Goal: Task Accomplishment & Management: Manage account settings

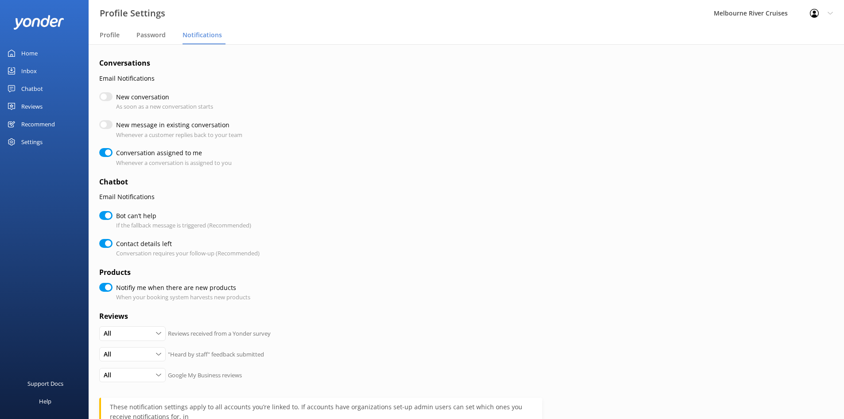
scroll to position [110, 0]
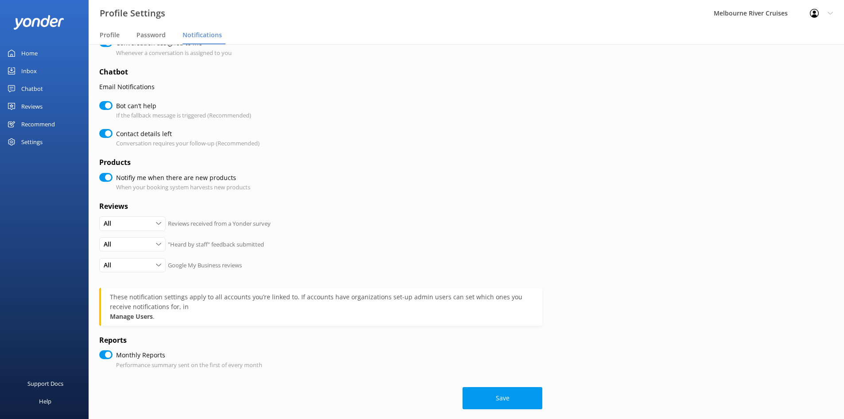
checkbox input "true"
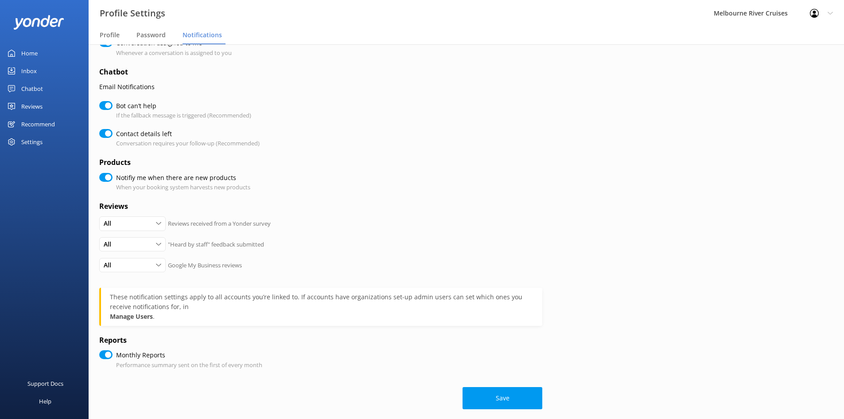
checkbox input "true"
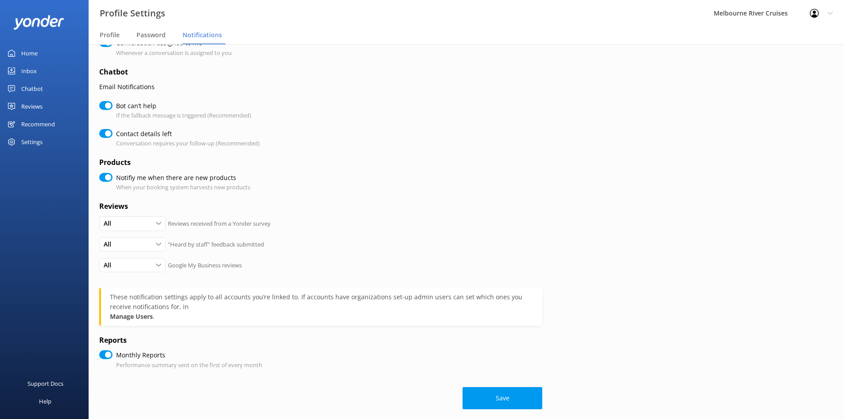
checkbox input "true"
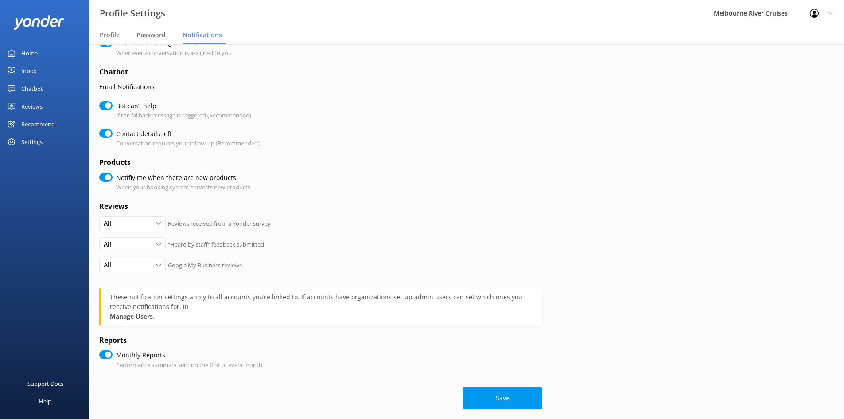
checkbox input "true"
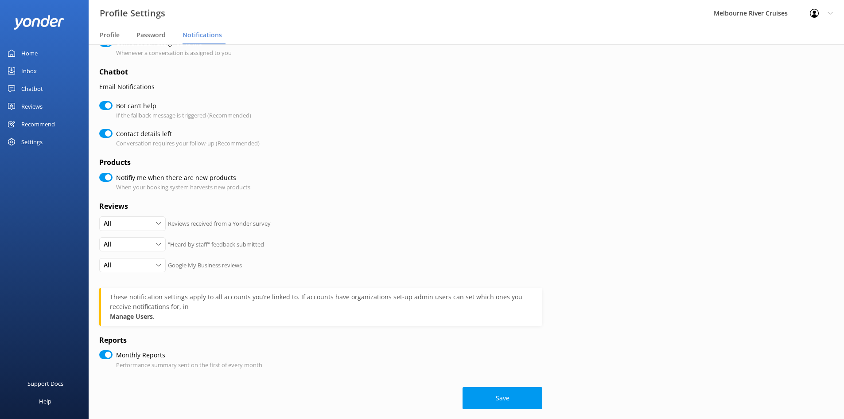
checkbox input "true"
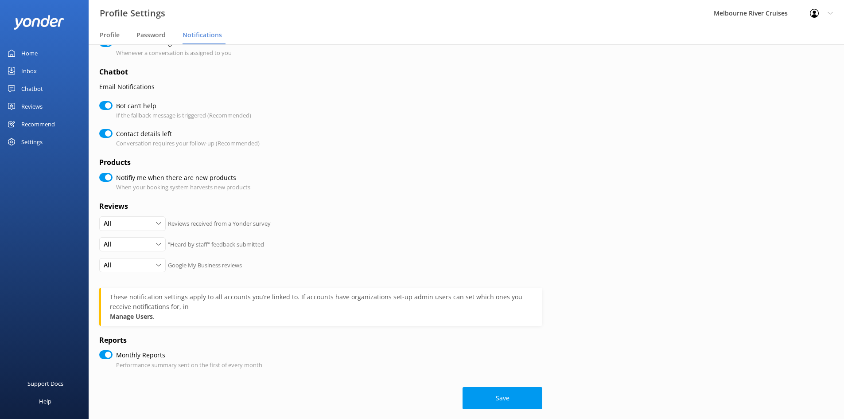
checkbox input "true"
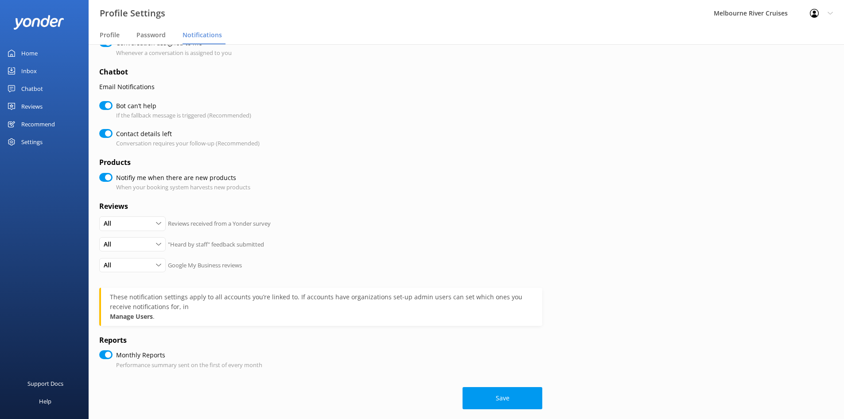
checkbox input "true"
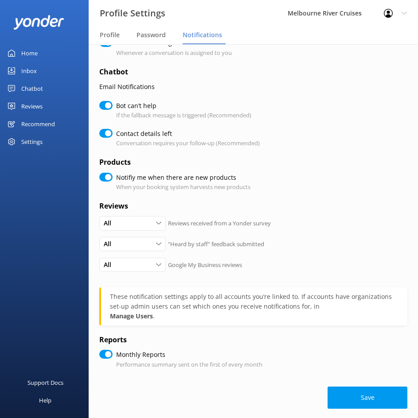
checkbox input "true"
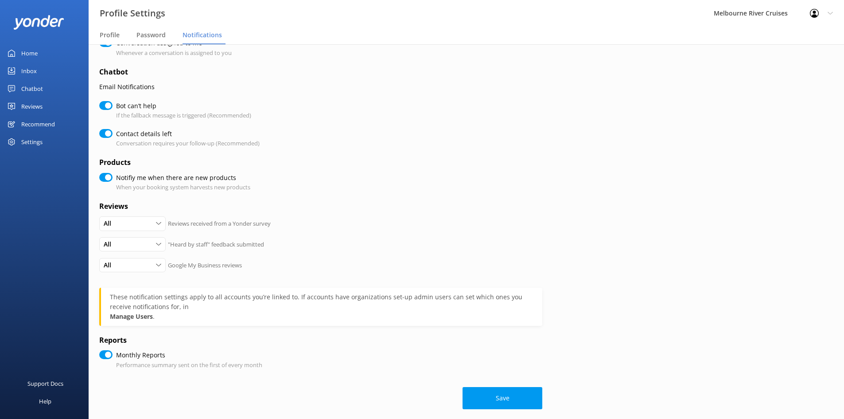
checkbox input "true"
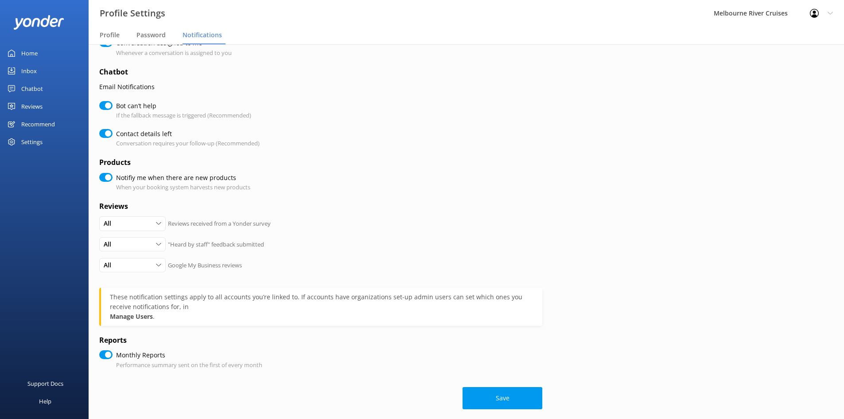
checkbox input "true"
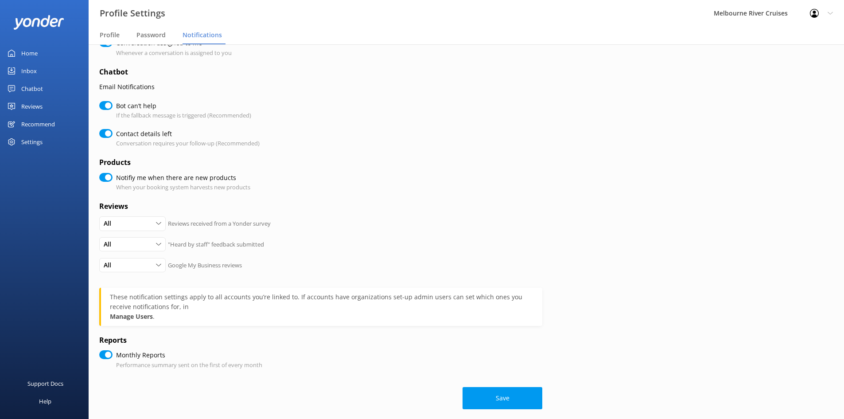
checkbox input "true"
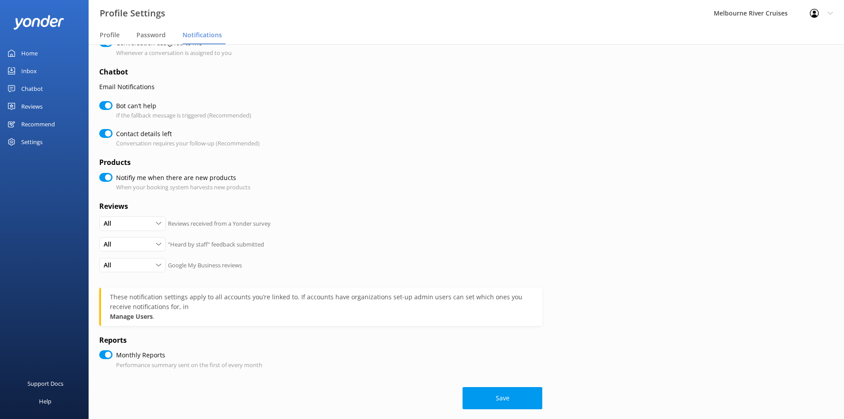
checkbox input "true"
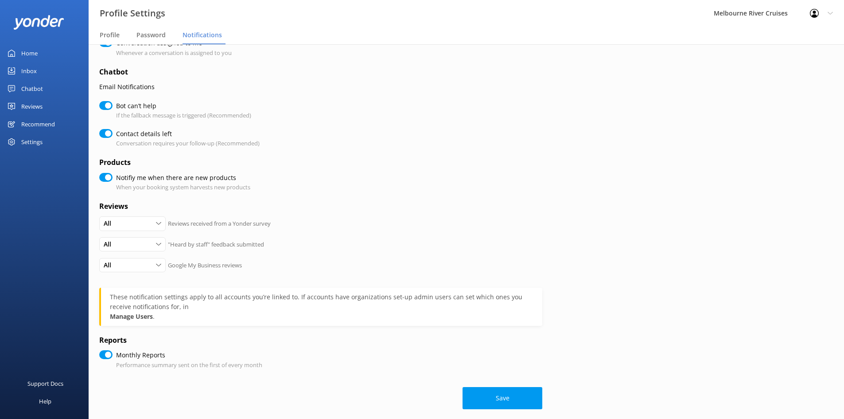
checkbox input "true"
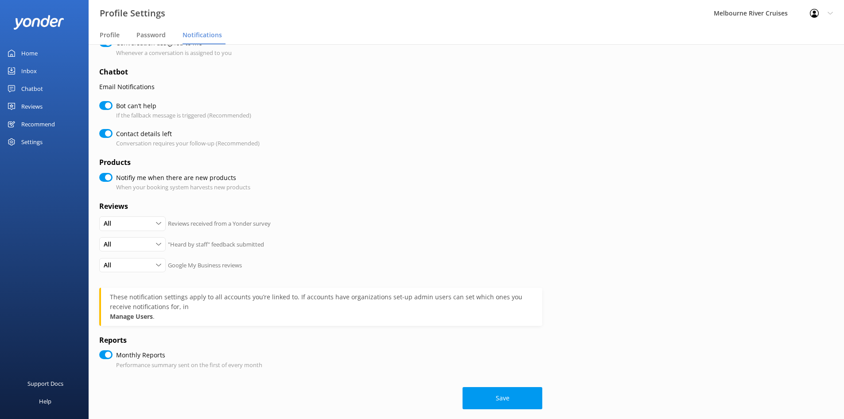
checkbox input "true"
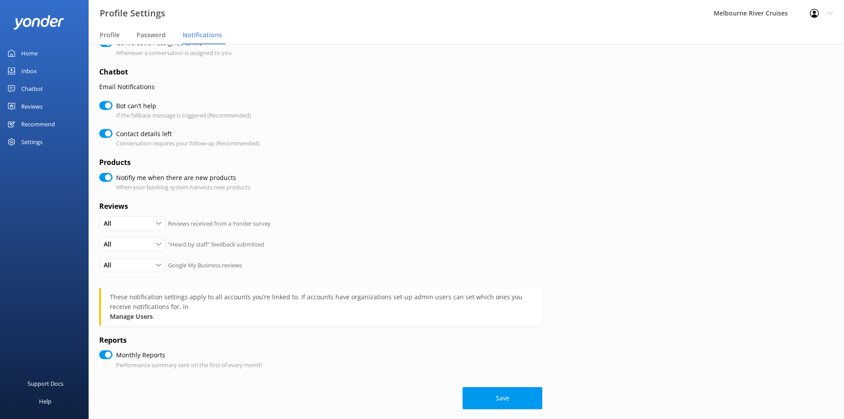
checkbox input "true"
